Goal: Information Seeking & Learning: Learn about a topic

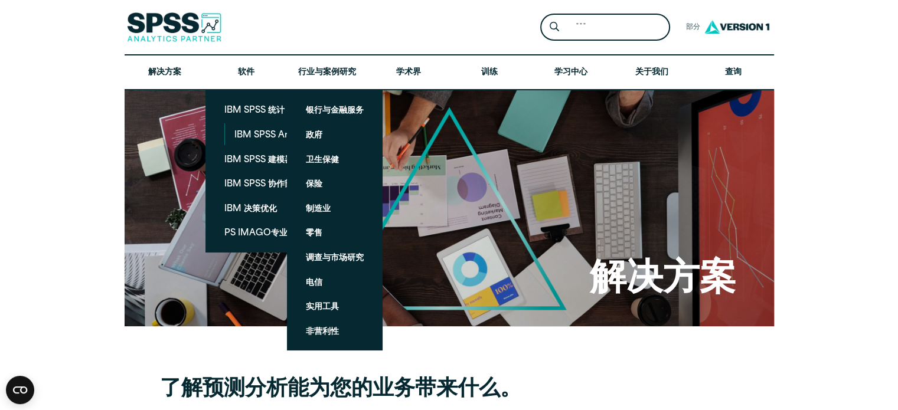
click at [308, 25] on div "搜索： 提交网站搜索 部分 打开网站搜索 打开网站菜单 关闭" at bounding box center [449, 27] width 649 height 54
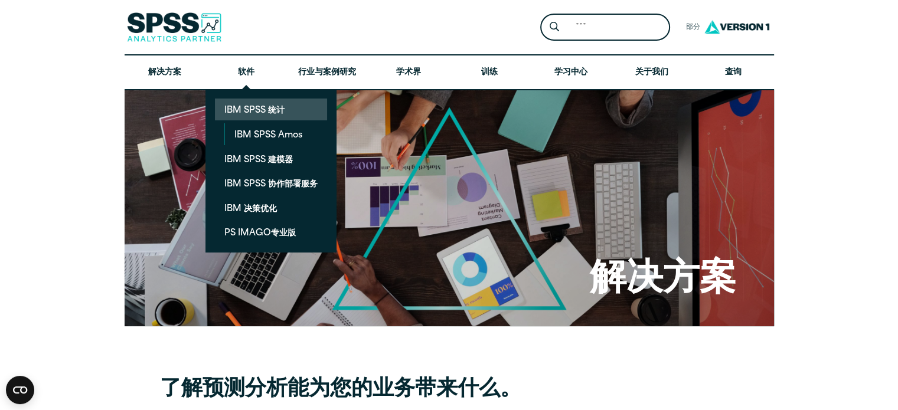
click at [266, 113] on font "IBM SPSS 统计" at bounding box center [254, 110] width 60 height 9
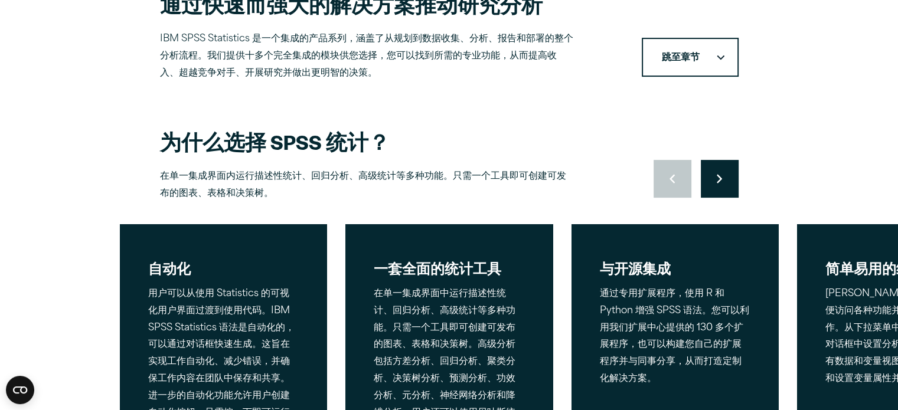
scroll to position [295, 0]
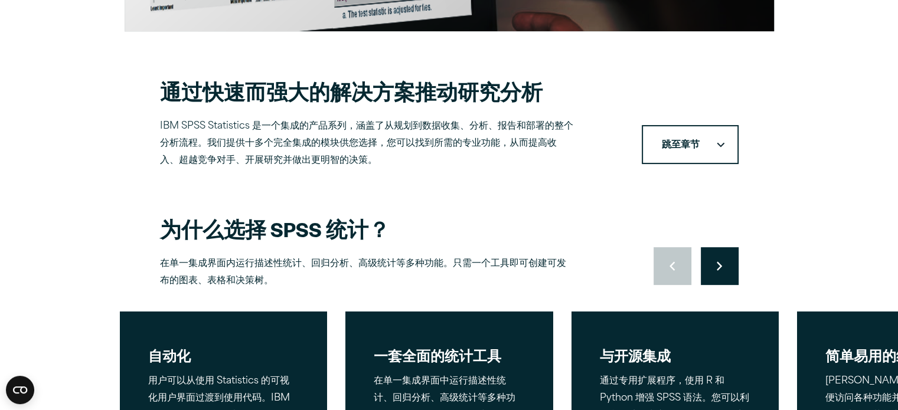
click at [682, 132] on button "跳至章节" at bounding box center [690, 145] width 97 height 40
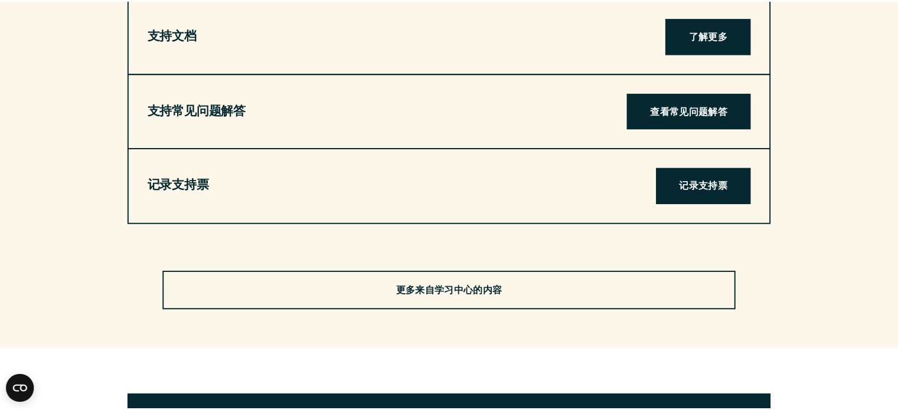
scroll to position [3364, 0]
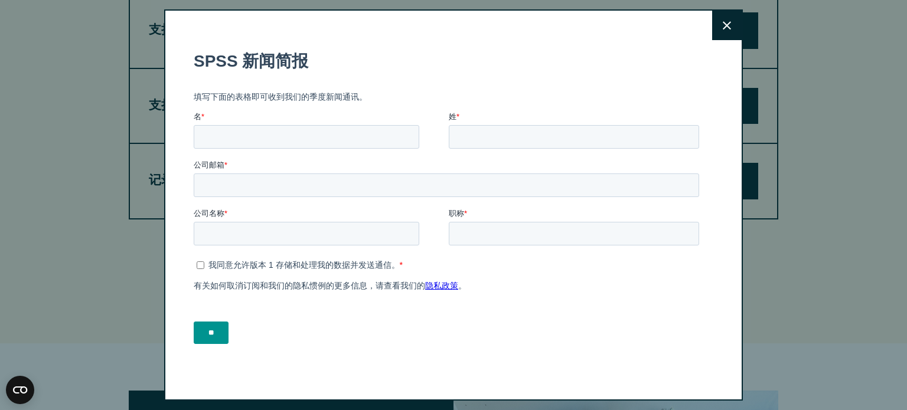
click at [715, 31] on button "关闭" at bounding box center [727, 26] width 30 height 30
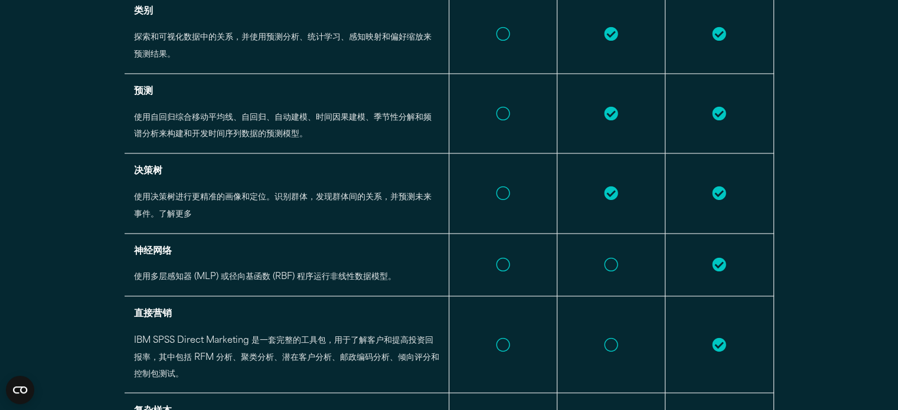
scroll to position [0, 0]
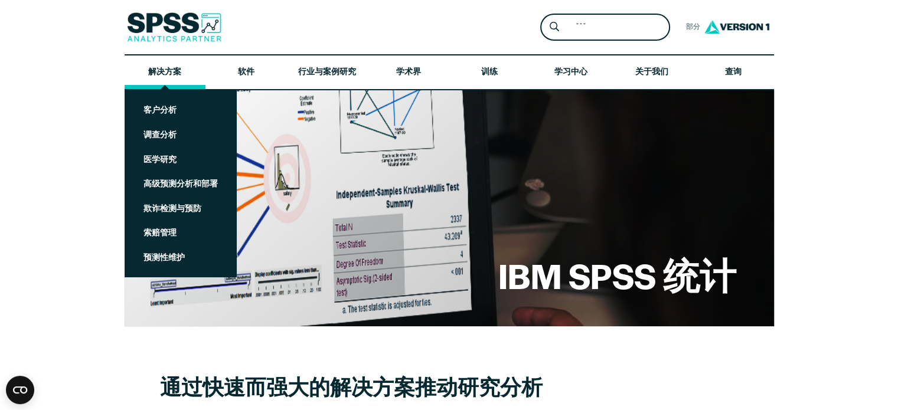
click at [165, 71] on font "解决方案" at bounding box center [164, 72] width 33 height 9
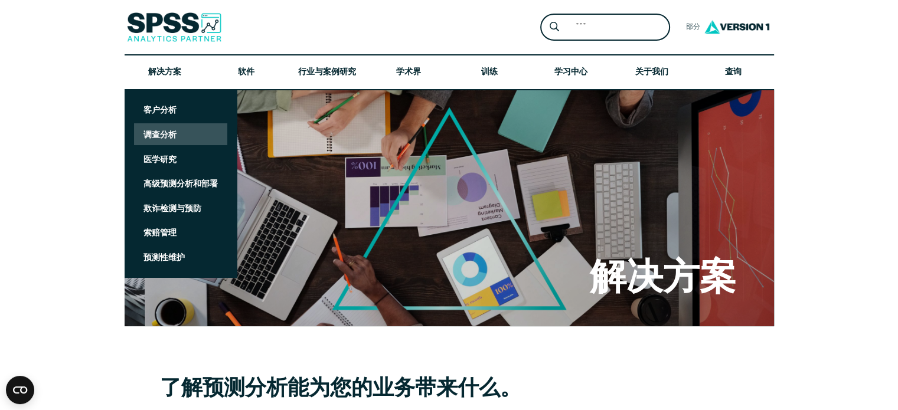
click at [164, 128] on font "调查分析" at bounding box center [159, 135] width 33 height 15
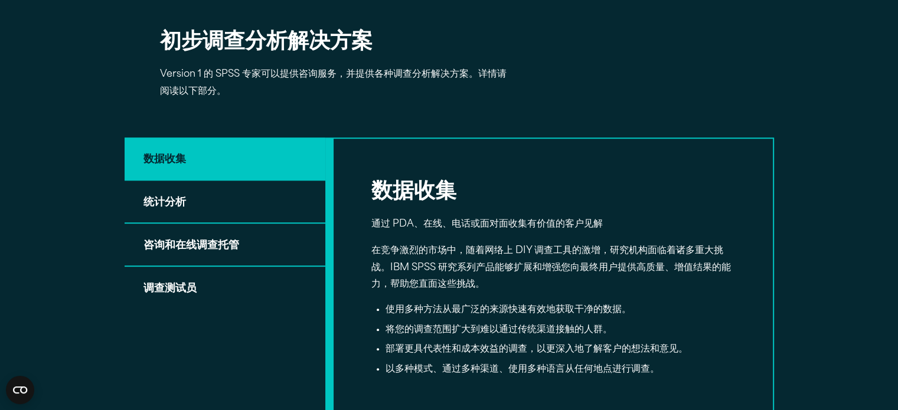
scroll to position [649, 0]
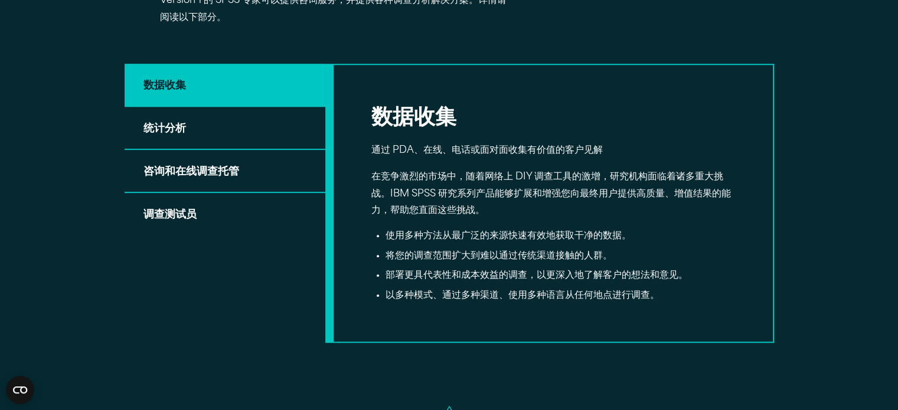
click at [248, 125] on button "统计分析" at bounding box center [225, 128] width 201 height 43
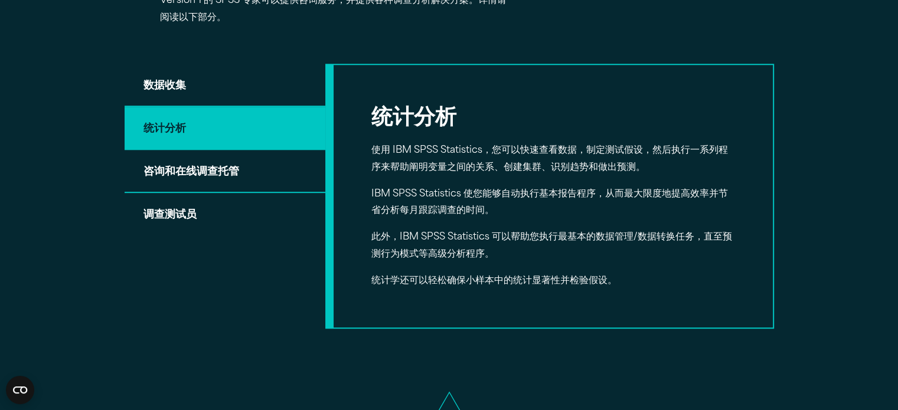
click at [244, 181] on button "咨询和在线调查托管" at bounding box center [225, 171] width 201 height 43
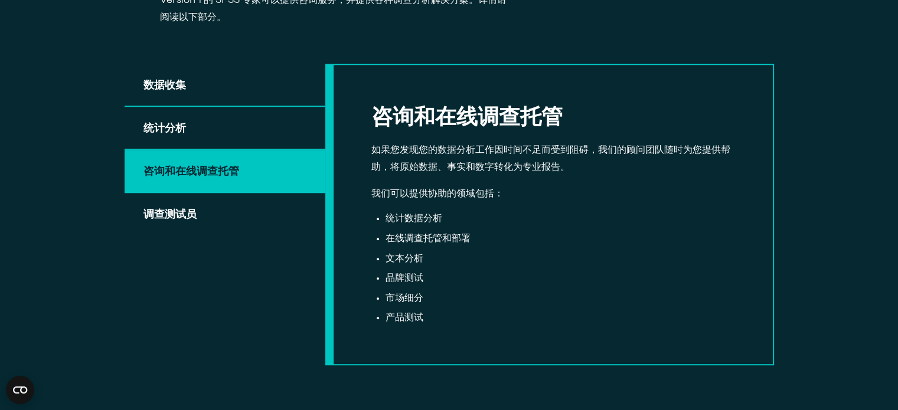
click at [217, 210] on button "调查测试员" at bounding box center [225, 214] width 201 height 42
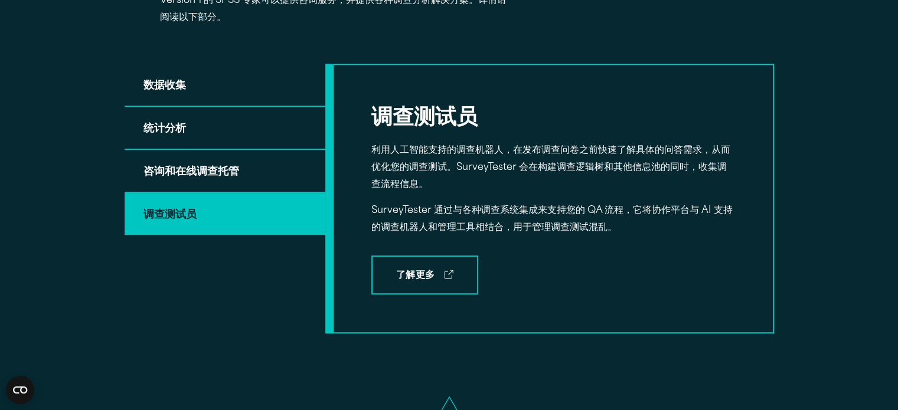
click at [260, 135] on button "统计分析" at bounding box center [225, 128] width 201 height 43
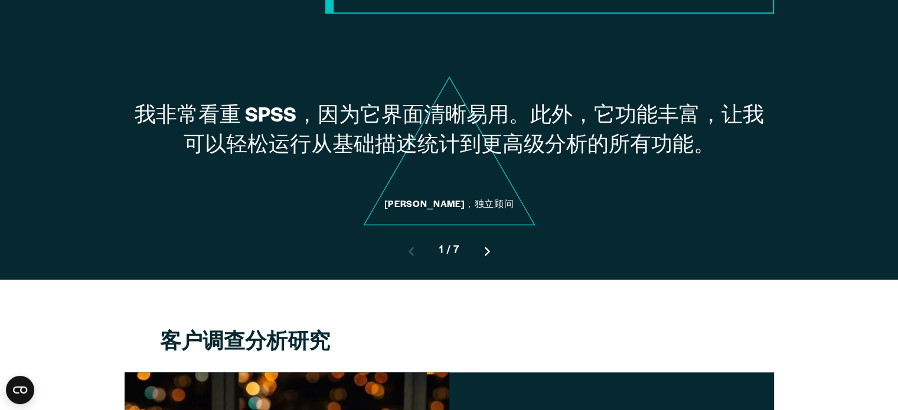
scroll to position [944, 0]
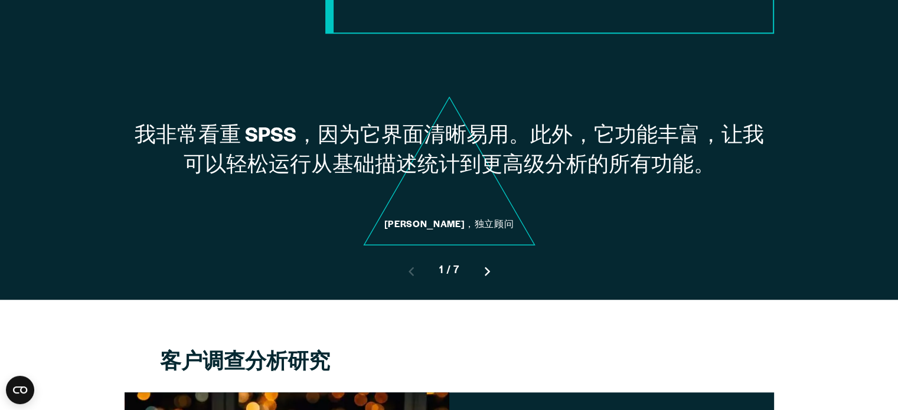
click at [485, 269] on icon "向右指向的 V 形" at bounding box center [487, 271] width 5 height 9
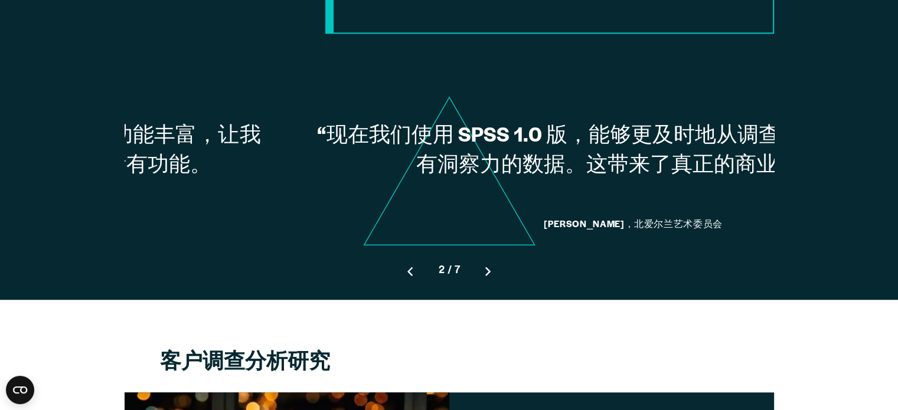
click at [485, 269] on icon "向右指向的 V 形" at bounding box center [487, 271] width 5 height 9
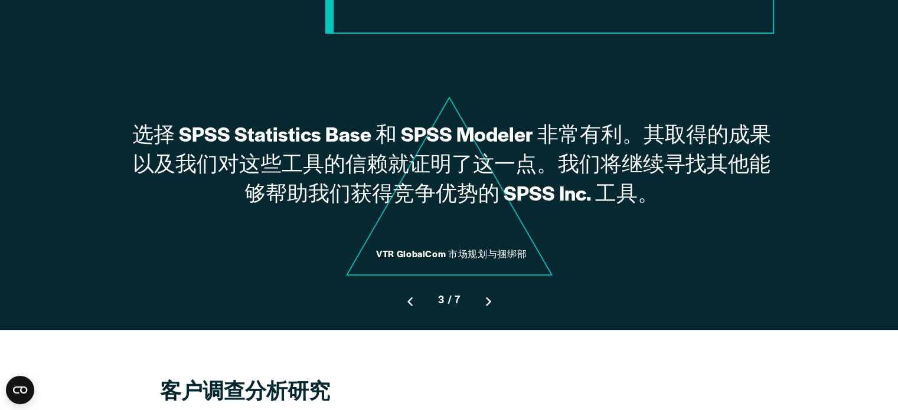
click at [493, 299] on button "移至下一张幻灯片" at bounding box center [488, 302] width 38 height 38
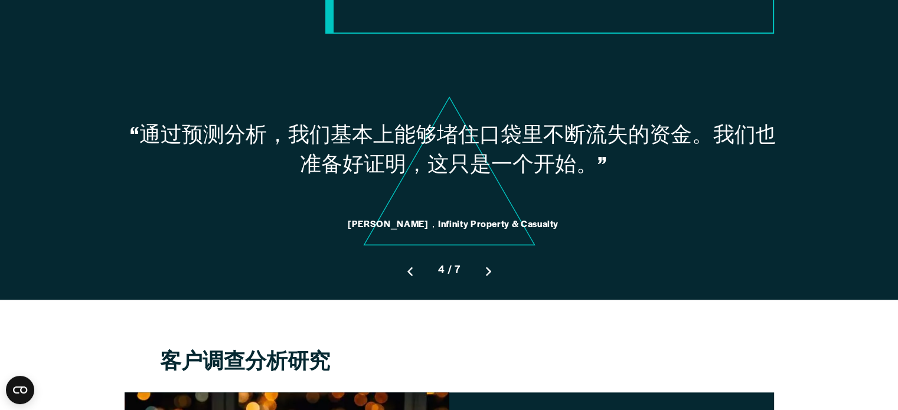
click at [487, 273] on icon "向右指向的 V 形" at bounding box center [488, 271] width 5 height 9
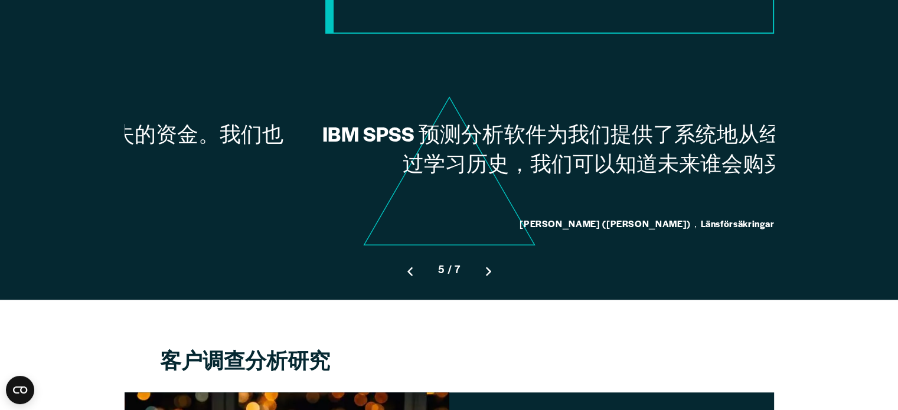
click at [487, 273] on icon "向右指向的 V 形" at bounding box center [488, 271] width 5 height 9
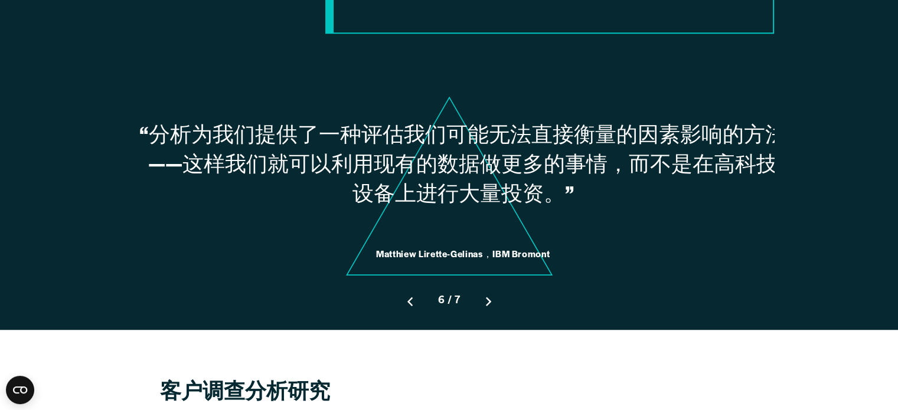
click at [491, 297] on button "移至下一张幻灯片" at bounding box center [488, 302] width 38 height 38
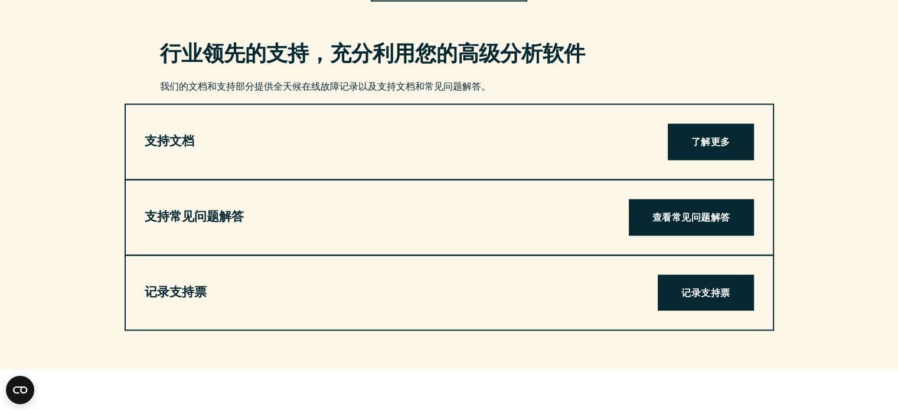
scroll to position [2833, 0]
